Goal: Communication & Community: Answer question/provide support

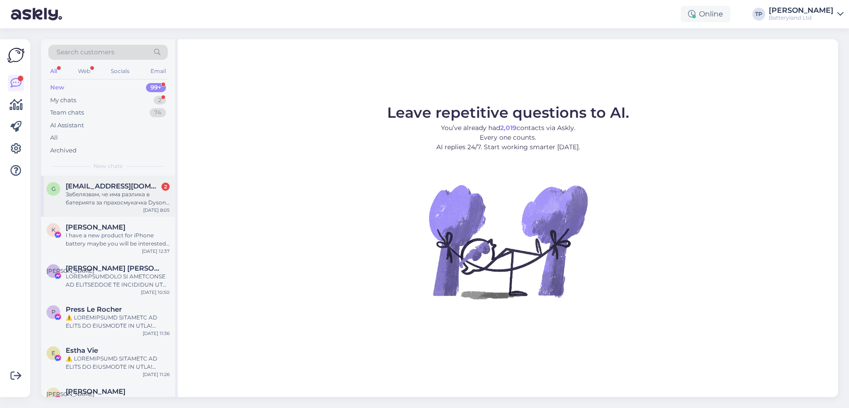
click at [88, 180] on div "g [EMAIL_ADDRESS][DOMAIN_NAME] 2 Забелязвам, че има разлика в батерията за прах…" at bounding box center [108, 196] width 134 height 41
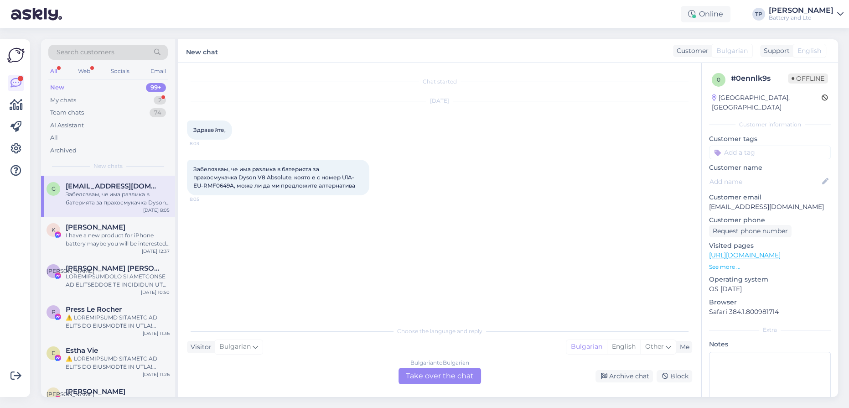
click at [423, 376] on div "Bulgarian to Bulgarian Take over the chat" at bounding box center [440, 376] width 83 height 16
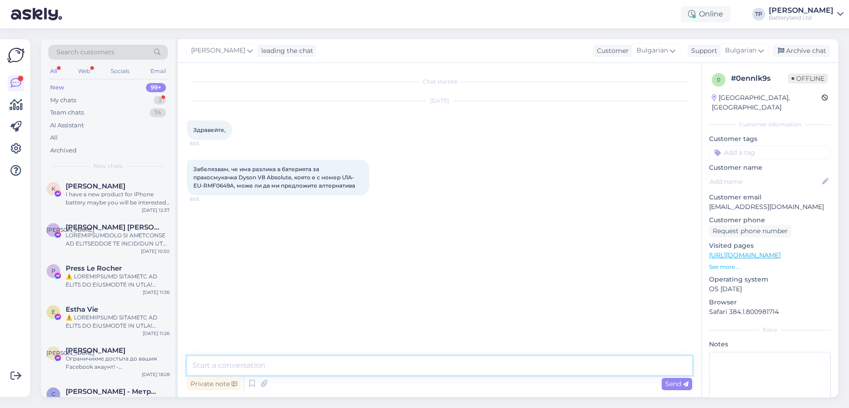
click at [304, 369] on textarea at bounding box center [439, 365] width 505 height 19
click at [739, 251] on link "[URL][DOMAIN_NAME]" at bounding box center [745, 255] width 72 height 8
drag, startPoint x: 268, startPoint y: 368, endPoint x: 237, endPoint y: 367, distance: 31.5
click at [237, 367] on textarea "Здравейте, може" at bounding box center [439, 365] width 505 height 19
type textarea "Здравейте, каква разлика забелязвате?"
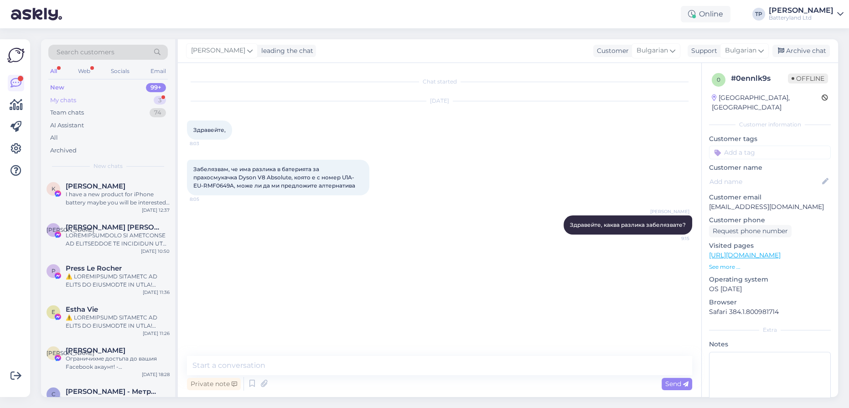
click at [136, 99] on div "My chats 3" at bounding box center [107, 100] width 119 height 13
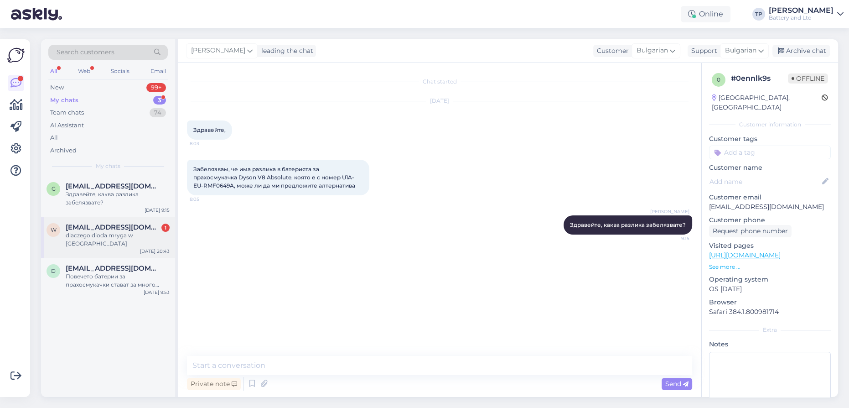
click at [120, 217] on div "w [EMAIL_ADDRESS][DOMAIN_NAME] 1 dlaczego dioda mryga w [GEOGRAPHIC_DATA] [DATE…" at bounding box center [108, 237] width 134 height 41
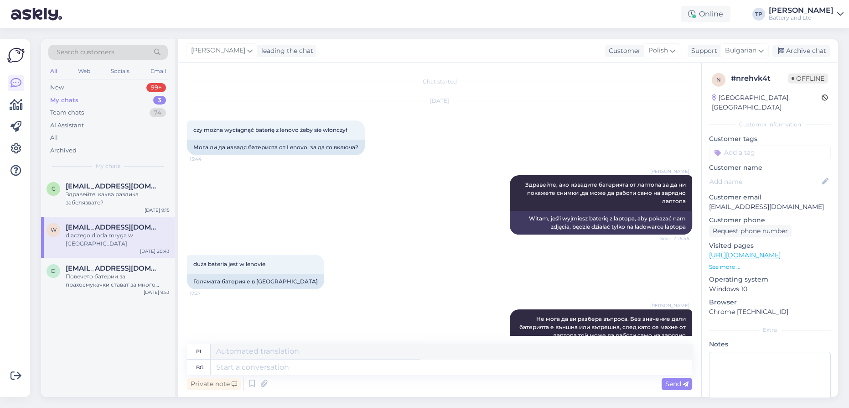
scroll to position [295, 0]
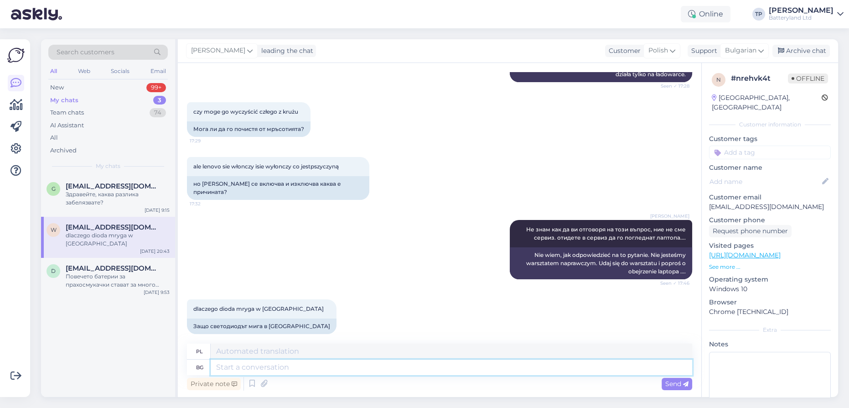
click at [220, 369] on textarea at bounding box center [452, 367] width 482 height 16
type textarea "Ка"
type textarea "K"
type textarea "Какт"
type textarea "Kaktus"
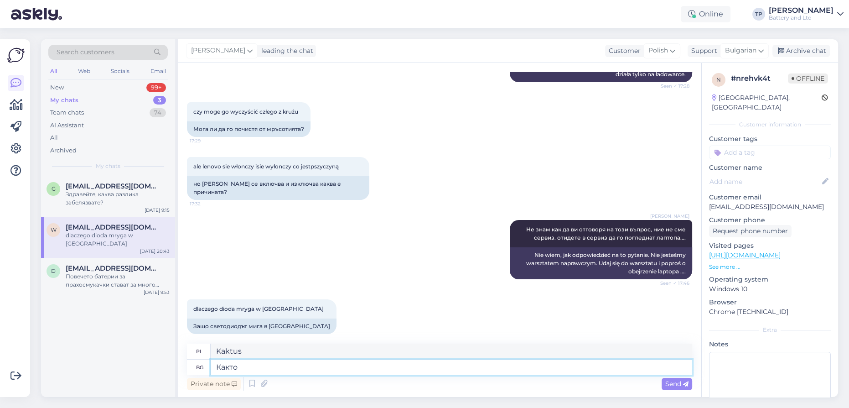
type textarea "Както"
type textarea "Jak"
type textarea "Както казъх,отидете [PERSON_NAME]"
type textarea "Jak powiedziałem, idź."
type textarea "Както казъх,отидете в с"
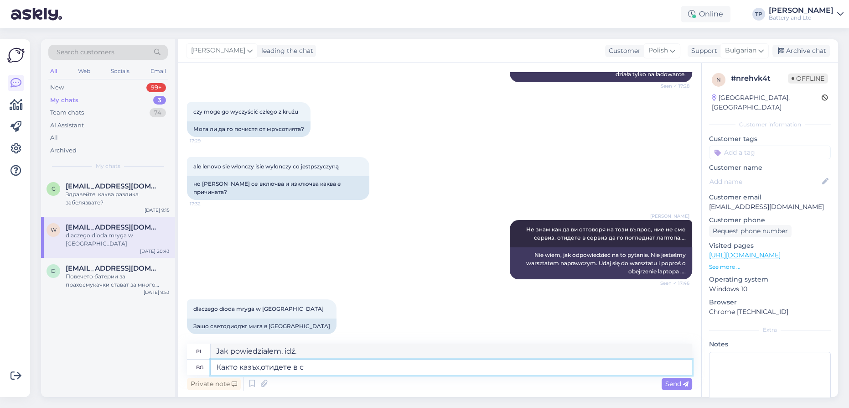
type textarea "Jak powiedziałem, idź do"
type textarea "Както казъх,отидете в сервиз д"
type textarea "Jak mówiłem, udaj się do punktu serwisowego."
type textarea "Както казъх,отидете в сервиз да ви [PERSON_NAME]"
type textarea "Jak już wspomniałem, udaj się do serwisu, żeby to naprawili."
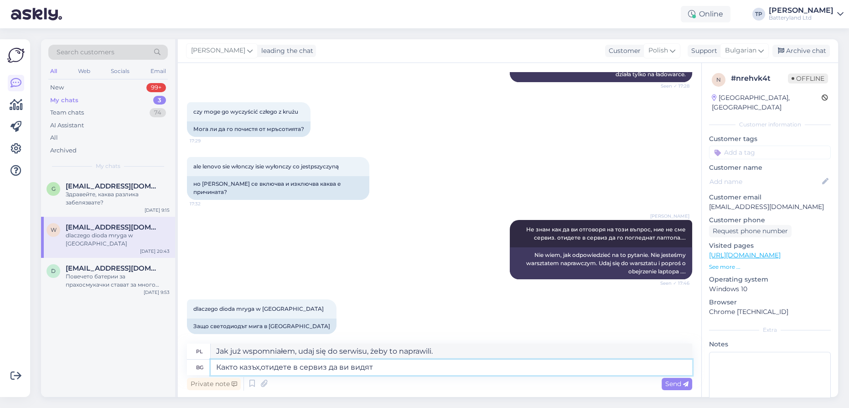
type textarea "Както казъх,отидете в сервиз да ви видят"
type textarea "Jak mówiłem, udaj się do punktu serwisowego i niech cię obejrzą."
type textarea "Както казъх,отидете в сервиз да ви видят лаптопа, а"
type textarea "Jak już mówiłem, udaj się do warsztatu i oddaj laptopa do przeglądu."
type textarea "Както казъх,отидете в сервиз да ви видят лаптопа, аз ня"
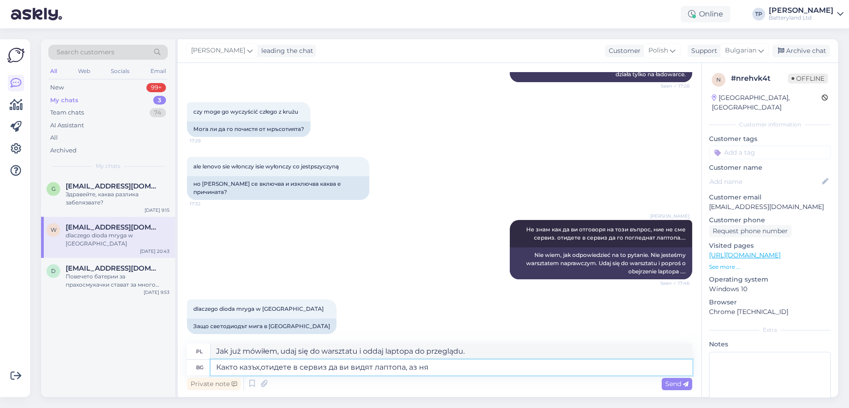
type textarea "Jak powiedziałem, udaj się do serwisu, żeby sprawdzili twój laptop."
type textarea "Както казъх,отидете в сервиз да ви видят лаптопа, аз няа"
type textarea "Jak mówiłem, idź do punktu serwisowego i niech obejrzą twój laptop. Ja takiego …"
type textarea "Както казъх,отидете в сервиз да ви видят лаптопа, аз няма как"
type textarea "Jak powiedziałem, idź do warsztatu i oddaj laptopa do przeglądu, nie zrobię tego"
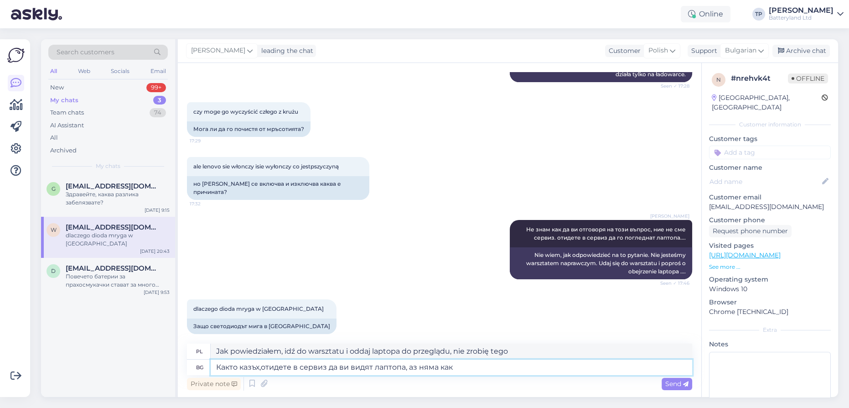
type textarea "Както казъх,отидете в сервиз да ви видят лаптопа, аз няма как д"
type textarea "Jak powiedziałem, idź do warsztatu i niech obejrzą twój laptop. Ja nie mogę teg…"
type textarea "Както казъх,отидете в сервиз да ви видят лаптопа, аз няма как да ви о"
type textarea "Jak już mówiłem, udaj się do serwisu, żeby sprawdzili twój laptop. Ja nie jeste…"
type textarea "Както казъх,отидете в сервиз да ви видят лаптопа, аз няма как да ви отговоря на"
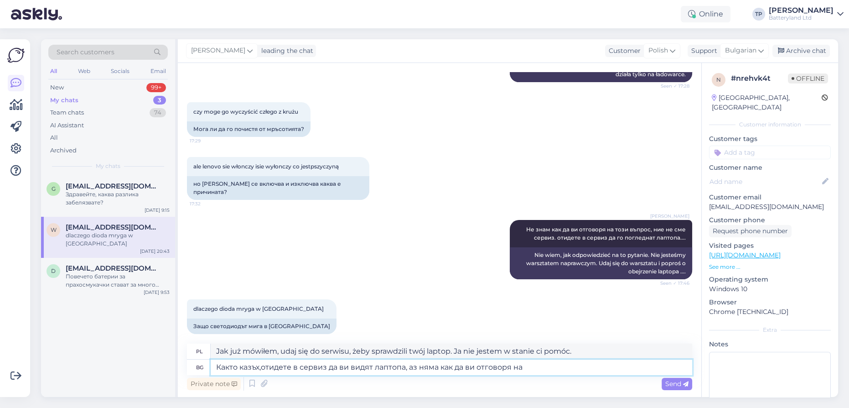
type textarea "Jak już mówiłem, udaj się do punktu serwisowego i oddaj laptopa do przeglądu. N…"
type textarea "Както казъх,отидете в сервиз да ви видят лаптопа, аз няма как да ви отговоря на…"
type textarea "Jak już powiedziałem, udaj się do punktu serwisowego, żeby sprawdzili Twój lapt…"
type textarea "Както казъх,отидете в сервиз да ви видят лаптопа, аз няма как да ви отговоря на…"
type textarea "Jak już mówiłem, udaj się do punktu serwisowego, żeby sprawdzili twój laptop. N…"
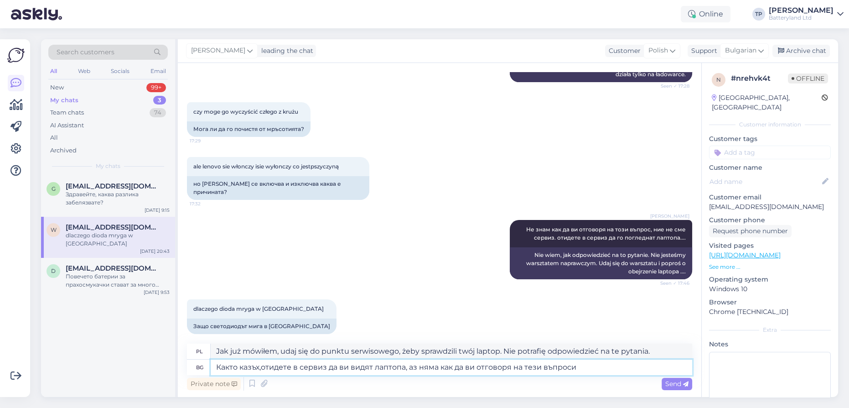
type textarea "Както казъх,отидете в сервиз да ви видят лаптопа, аз няма как да ви отговоря на…"
type textarea "Jak już wspomniałem, udaj się do punktu serwisowego, żeby sprawdzili twój lapto…"
type textarea "Както казъх,отидете в сервиз да ви видят лаптопа, аз няма как да ви отговоря на…"
type textarea "Jak powiedziałem, udaj się do centrum serwisowego, aby sprawdzić swój laptop. N…"
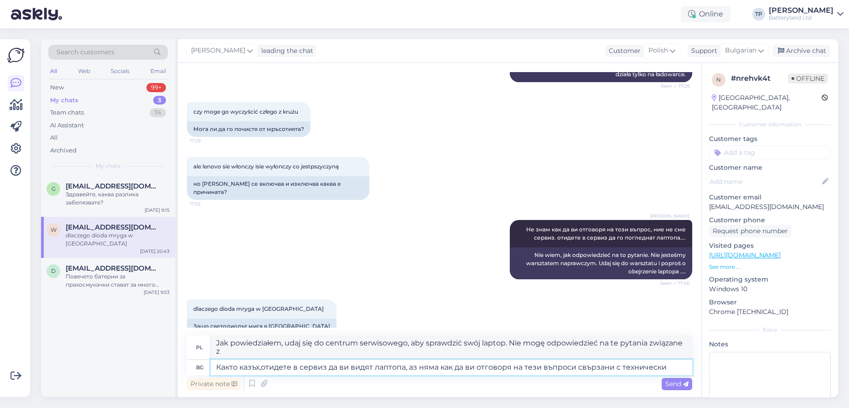
type textarea "Както казъх,отидете в сервиз да ви видят лаптопа, аз няма как да ви отговоря на…"
type textarea "Jak już wspomniałem, udaj się do punktu serwisowego, żeby sprawdzili Twój lapto…"
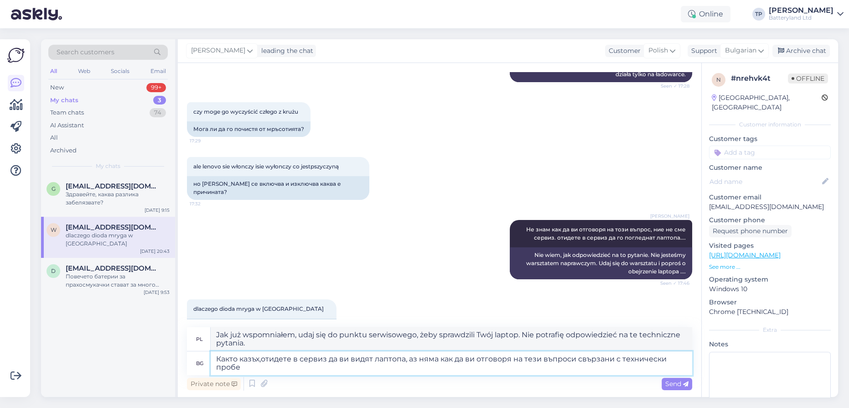
type textarea "Както казъх,отидете в сервиз да ви видят лаптопа, аз няма как да ви отговоря на…"
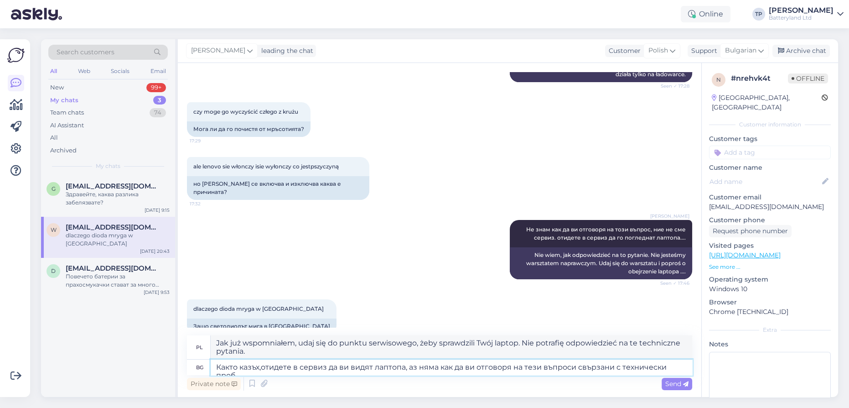
type textarea "Jak już wspomniałem, udaj się do punktu serwisowego, żeby sprawdzili Twój lapto…"
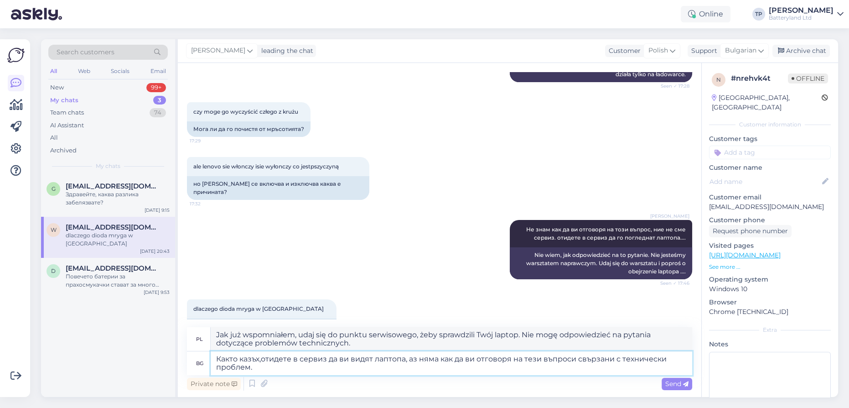
type textarea "Както казъх,отидете в сервиз да ви видят лаптопа, аз няма как да ви отговоря на…"
type textarea "Jak już wspomniałem, udaj się do punktu serwisowego, żeby sprawdzili Twój lapto…"
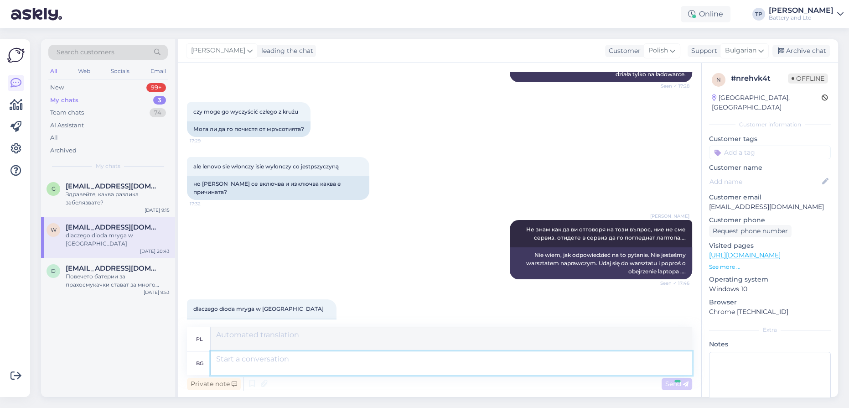
scroll to position [401, 0]
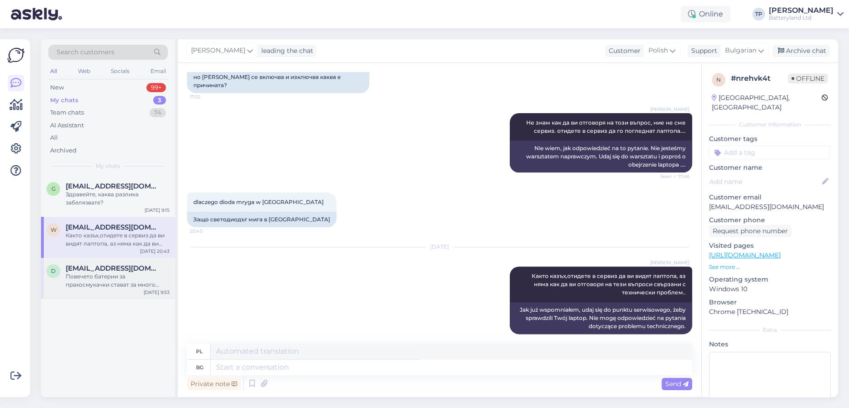
click at [68, 264] on div "[EMAIL_ADDRESS][DOMAIN_NAME] Повечето батерии за прахосмукачки стават за много …" at bounding box center [118, 276] width 104 height 25
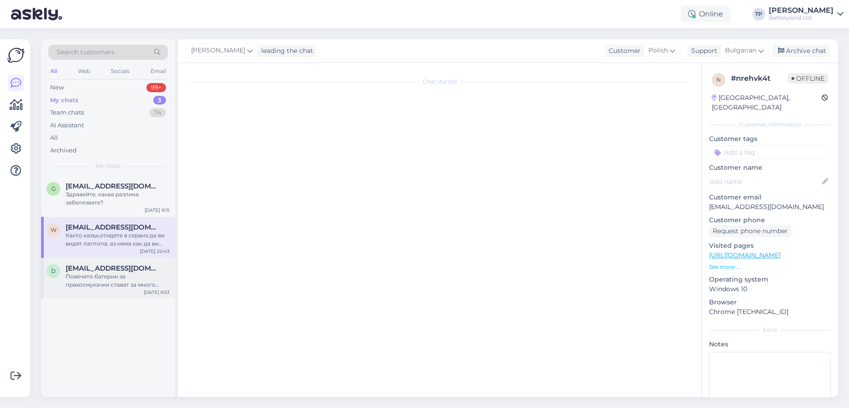
scroll to position [0, 0]
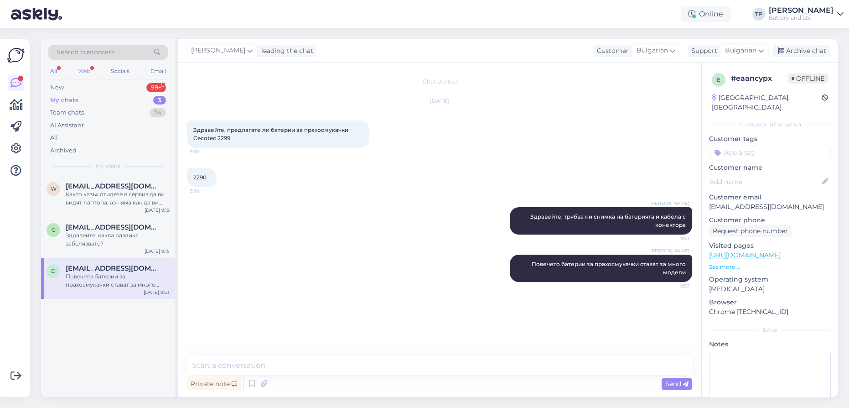
click at [89, 70] on div "Web" at bounding box center [84, 71] width 16 height 12
click at [126, 84] on div "New 1" at bounding box center [107, 87] width 119 height 13
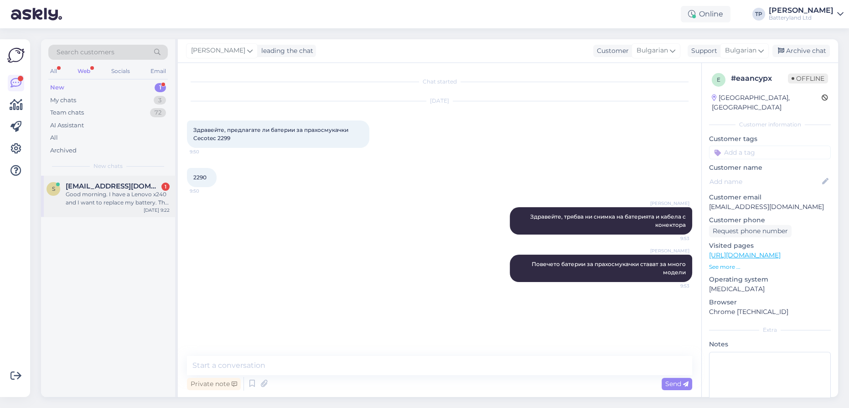
click at [116, 182] on span "[EMAIL_ADDRESS][DOMAIN_NAME]" at bounding box center [113, 186] width 95 height 8
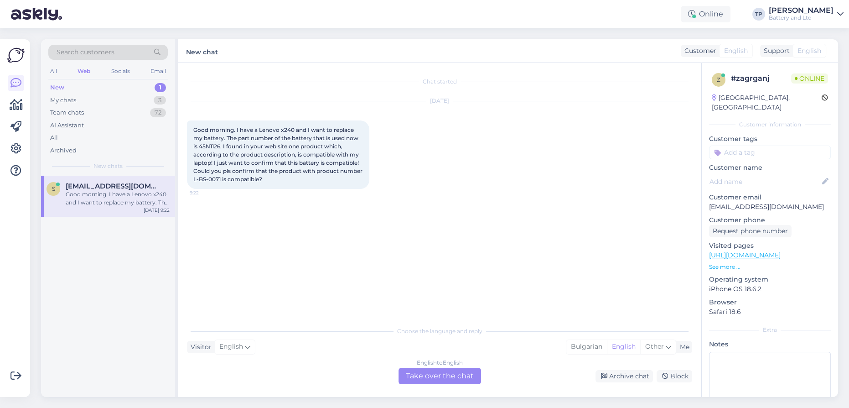
click at [434, 375] on div "English to English Take over the chat" at bounding box center [440, 376] width 83 height 16
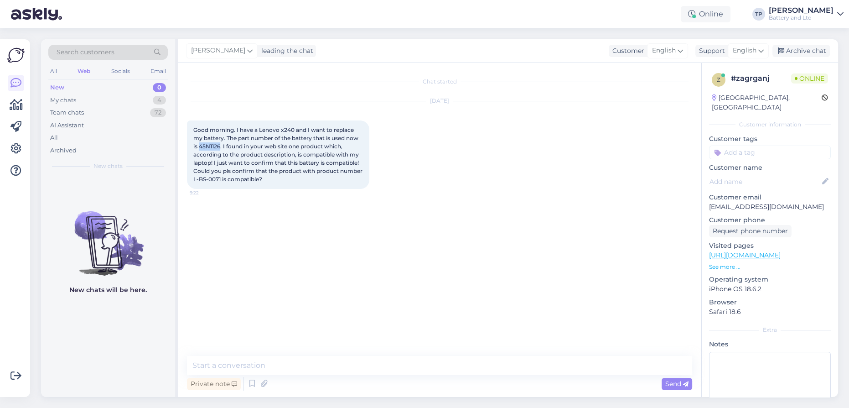
drag, startPoint x: 201, startPoint y: 145, endPoint x: 219, endPoint y: 145, distance: 18.3
click at [220, 145] on span "Good morning. I have a Lenovo x240 and I want to replace my battery. The part n…" at bounding box center [278, 154] width 171 height 56
copy span "45N1126"
drag, startPoint x: 217, startPoint y: 177, endPoint x: 244, endPoint y: 179, distance: 27.9
click at [244, 179] on span "Good morning. I have a Lenovo x240 and I want to replace my battery. The part n…" at bounding box center [278, 154] width 171 height 56
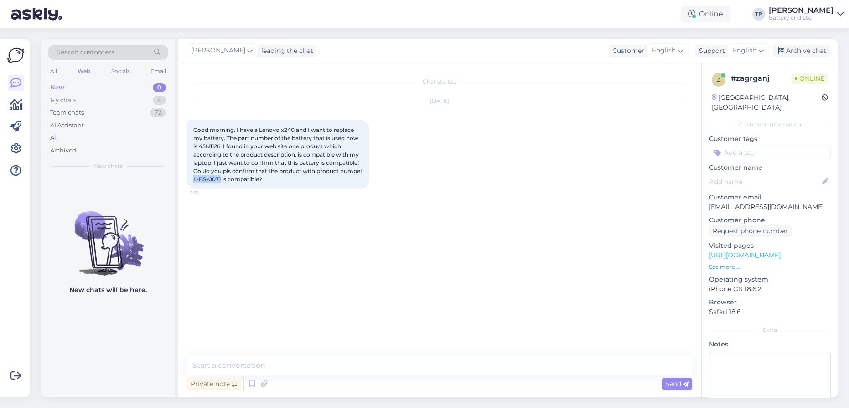
copy span "L-BS-0071"
click at [275, 367] on textarea at bounding box center [439, 365] width 505 height 19
type textarea "Hello, yes indeed is compatible with X240"
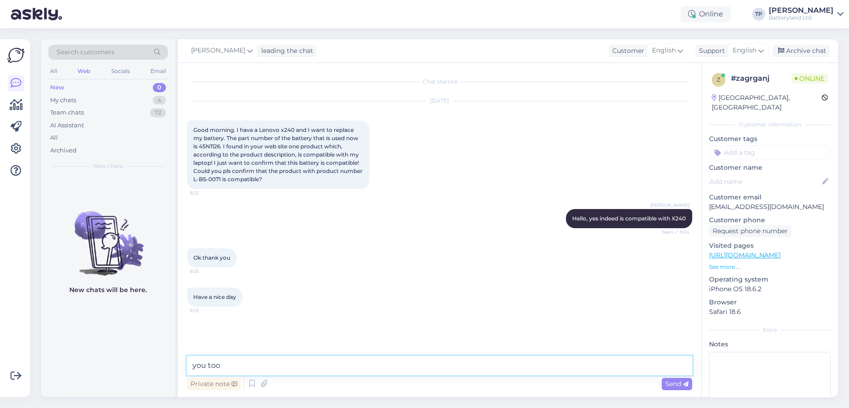
type textarea "you too!"
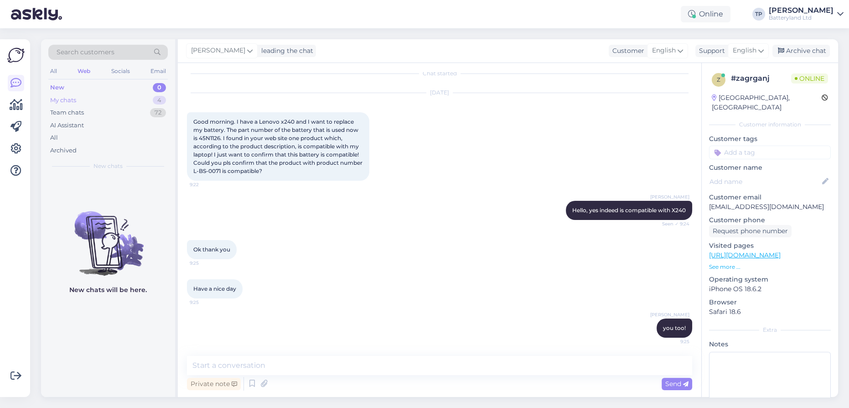
click at [117, 101] on div "My chats 4" at bounding box center [107, 100] width 119 height 13
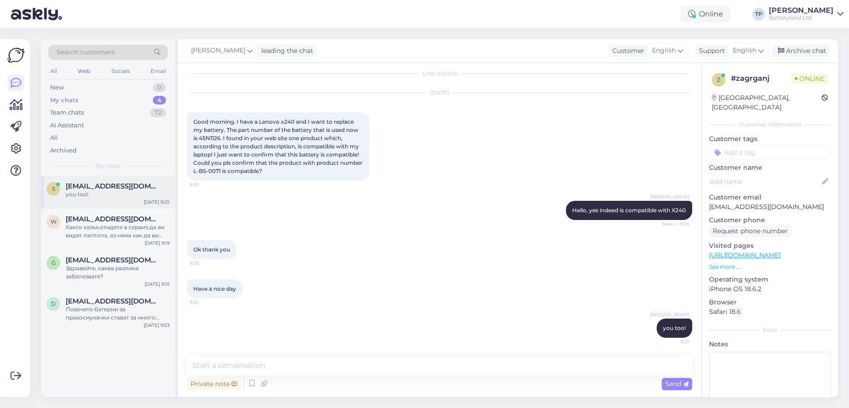
drag, startPoint x: 88, startPoint y: 181, endPoint x: 88, endPoint y: 197, distance: 16.0
click at [88, 181] on div "s [EMAIL_ADDRESS][DOMAIN_NAME] you too! [DATE] 9:25" at bounding box center [108, 192] width 134 height 33
click at [88, 220] on span "[EMAIL_ADDRESS][DOMAIN_NAME]" at bounding box center [113, 219] width 95 height 8
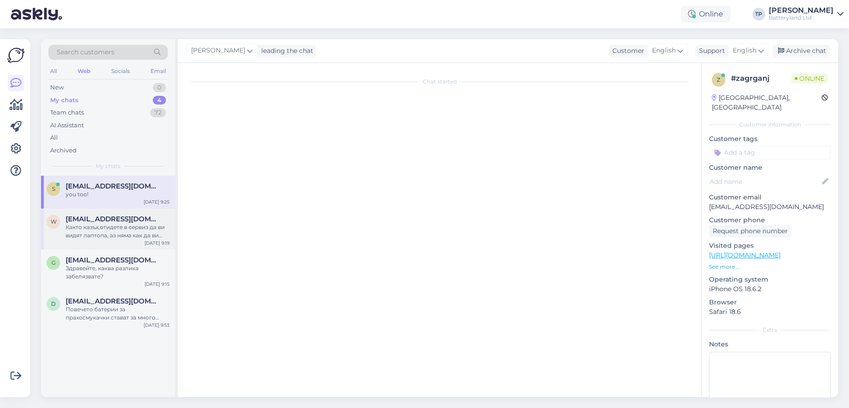
scroll to position [401, 0]
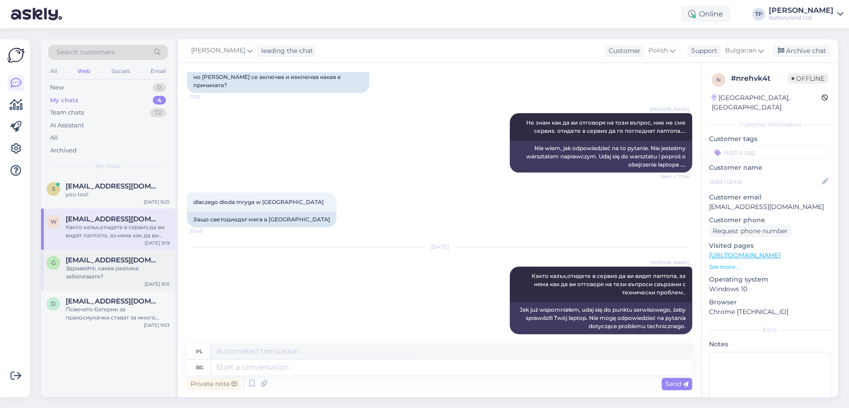
click at [85, 256] on div "[EMAIL_ADDRESS][DOMAIN_NAME] Здравейте, каква разлика забелязвате?" at bounding box center [118, 268] width 104 height 25
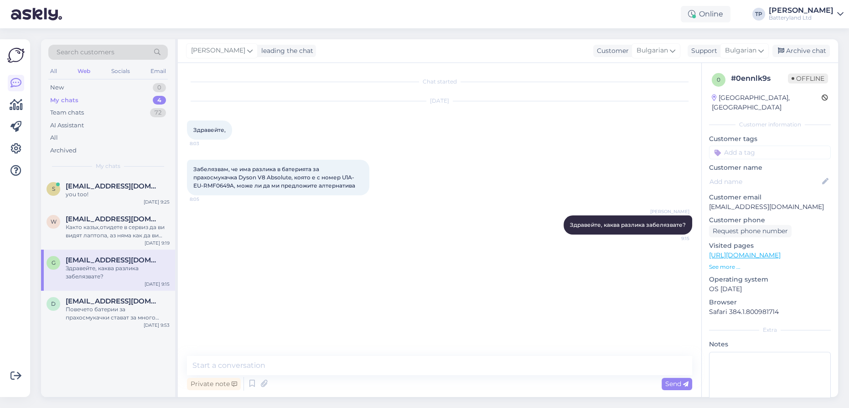
scroll to position [0, 0]
click at [345, 367] on textarea at bounding box center [439, 365] width 505 height 19
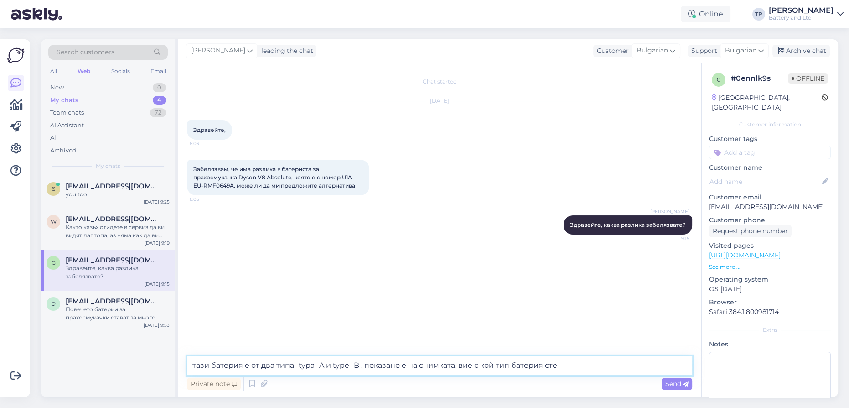
type textarea "тази батерия е от два типа- typa- A и type- B , показано е на снимката, вие с к…"
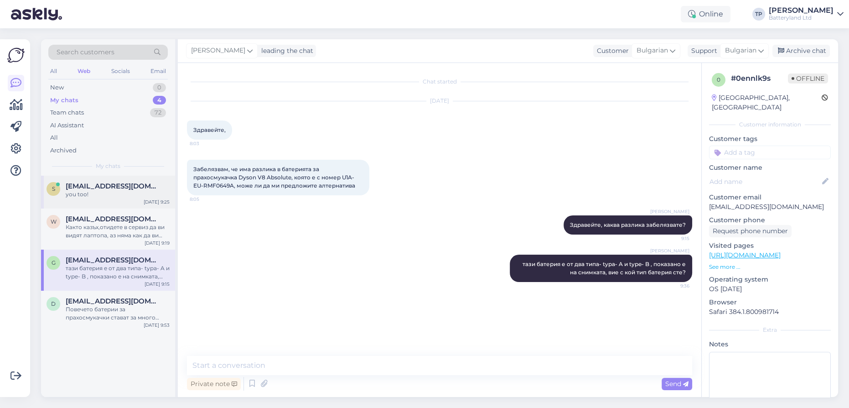
click at [113, 188] on span "[EMAIL_ADDRESS][DOMAIN_NAME]" at bounding box center [113, 186] width 95 height 8
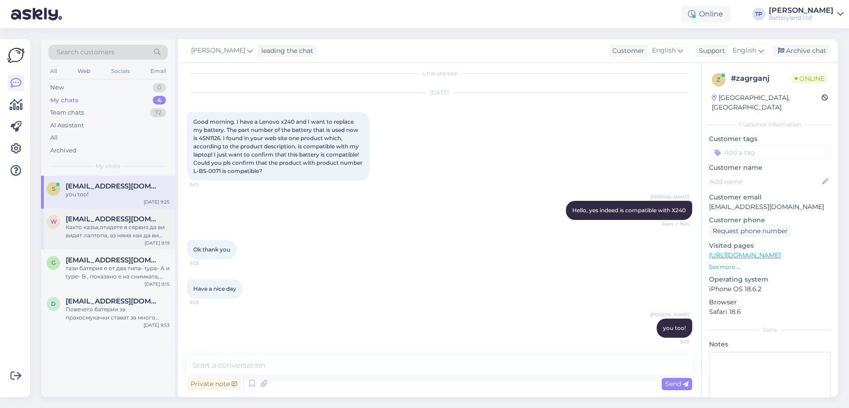
click at [109, 215] on span "[EMAIL_ADDRESS][DOMAIN_NAME]" at bounding box center [113, 219] width 95 height 8
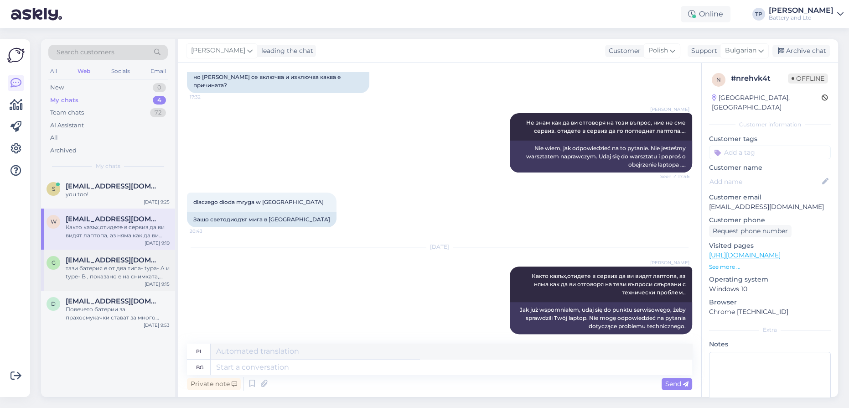
click at [88, 256] on span "[EMAIL_ADDRESS][DOMAIN_NAME]" at bounding box center [113, 260] width 95 height 8
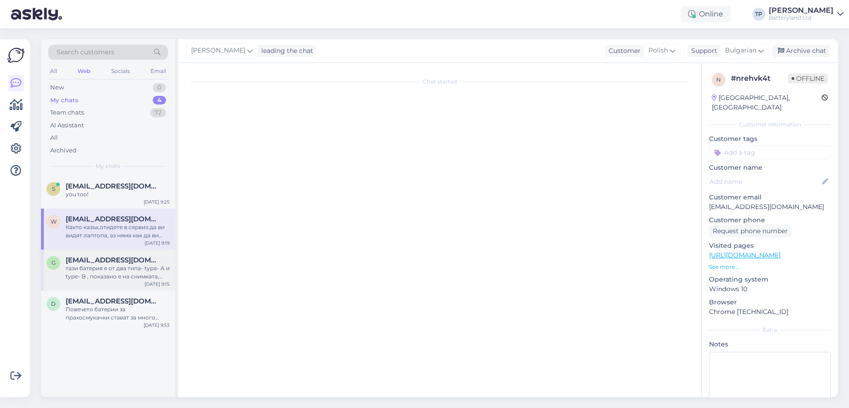
scroll to position [0, 0]
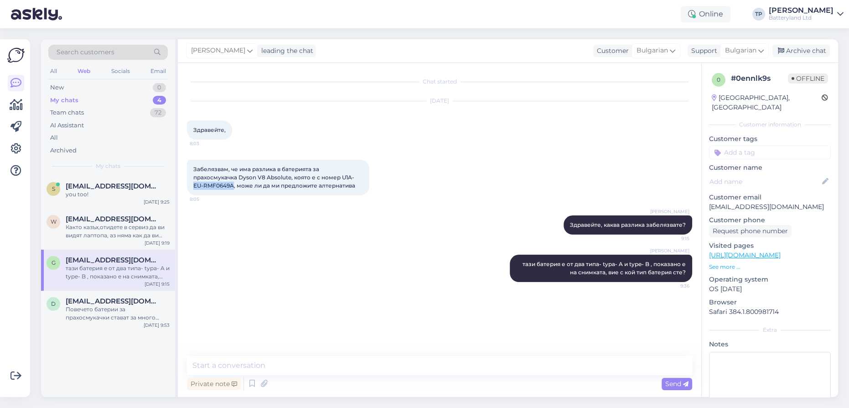
drag, startPoint x: 193, startPoint y: 184, endPoint x: 233, endPoint y: 186, distance: 39.2
click at [233, 186] on span "Забелязвам, че има разлика в батерията за прахосмукачка Dyson V8 Absolute, коят…" at bounding box center [274, 177] width 162 height 23
drag, startPoint x: 341, startPoint y: 176, endPoint x: 233, endPoint y: 184, distance: 108.9
click at [233, 184] on span "Забелязвам, че има разлика в батерията за прахосмукачка Dyson V8 Absolute, коят…" at bounding box center [274, 177] width 162 height 23
copy span "U1A-EU-RMF0649A"
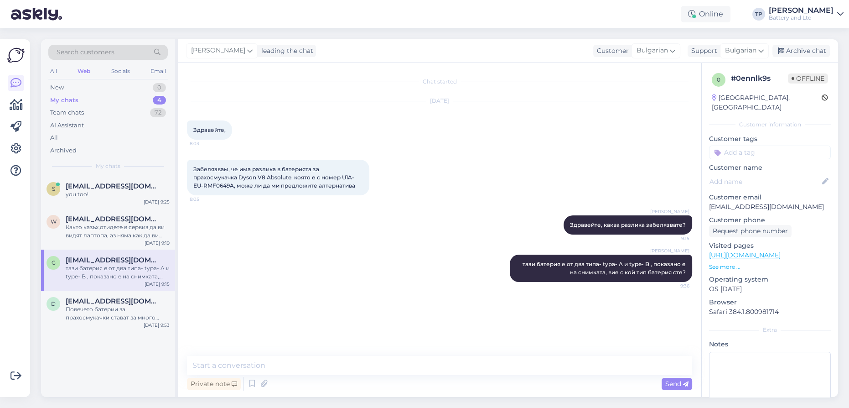
click at [299, 287] on div "[PERSON_NAME] тази батерия е от два типа- typa- A и type- B , показано е на сни…" at bounding box center [439, 267] width 505 height 47
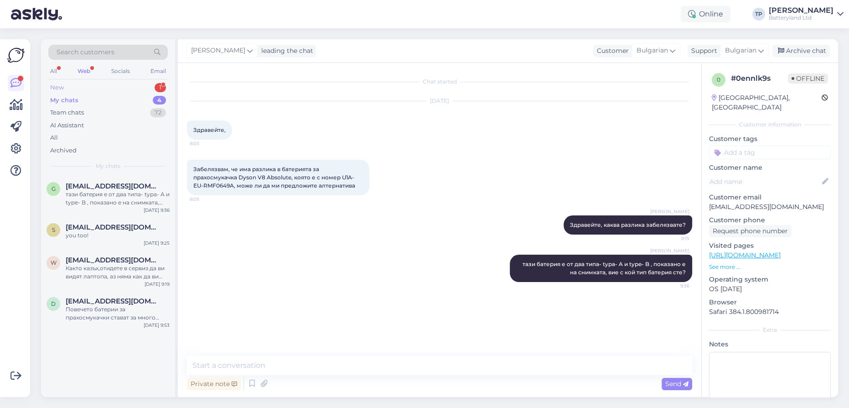
click at [131, 88] on div "New 1" at bounding box center [107, 87] width 119 height 13
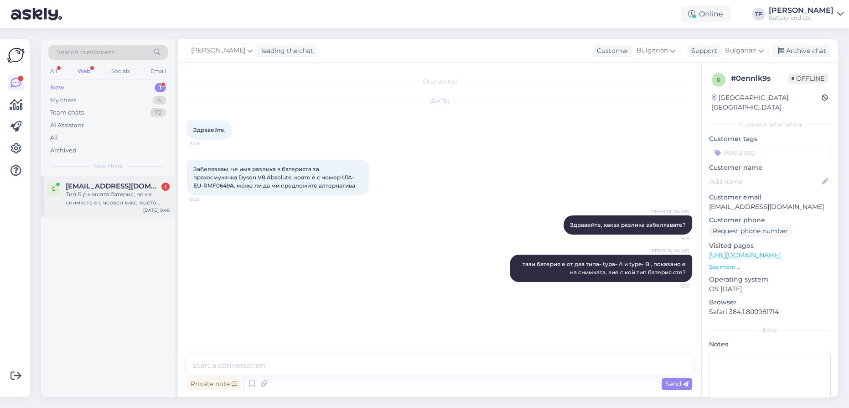
click at [119, 195] on div "[EMAIL_ADDRESS][DOMAIN_NAME] 1 Тип Б р нашата батерия, но на снимката е с черве…" at bounding box center [118, 194] width 104 height 25
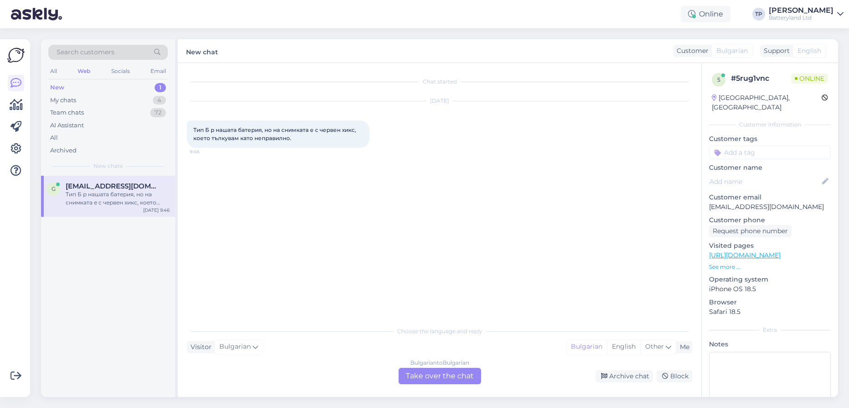
click at [424, 372] on div "Bulgarian to Bulgarian Take over the chat" at bounding box center [440, 376] width 83 height 16
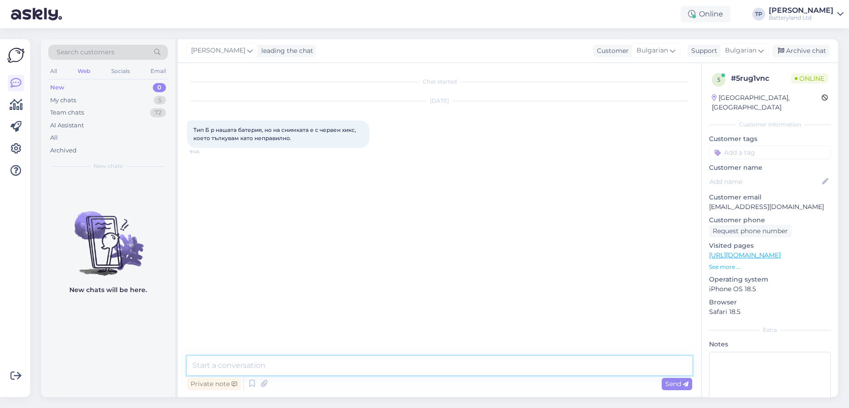
click at [294, 363] on textarea at bounding box center [439, 365] width 505 height 19
type textarea "d"
type textarea "да, нашата е тип [PERSON_NAME]"
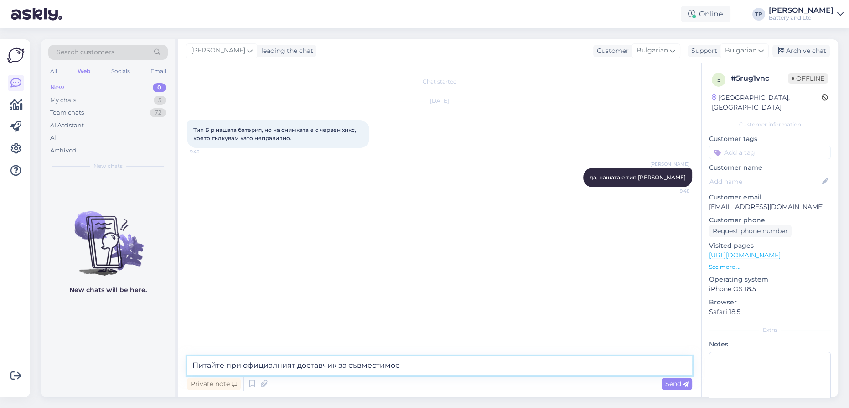
type textarea "Питайте при официалният доставчик за съвместимост"
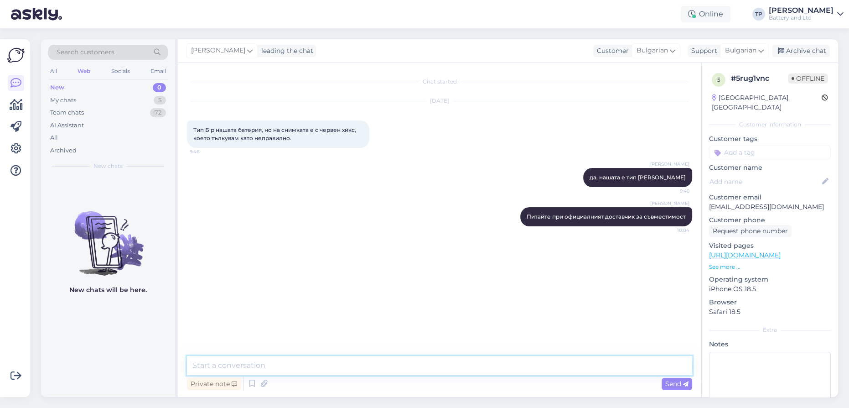
paste textarea "[URL][DOMAIN_NAME]"
type textarea "[URL][DOMAIN_NAME]"
click at [280, 368] on textarea at bounding box center [439, 365] width 505 height 19
paste textarea "[URL][DOMAIN_NAME]"
type textarea "[URL][DOMAIN_NAME]"
